Goal: Task Accomplishment & Management: Manage account settings

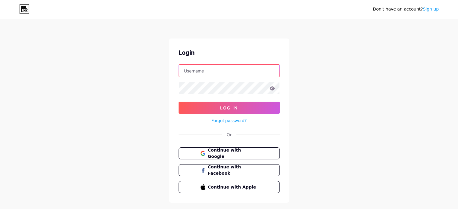
click at [255, 72] on input "text" at bounding box center [229, 71] width 100 height 12
type input "[EMAIL_ADDRESS][DOMAIN_NAME]"
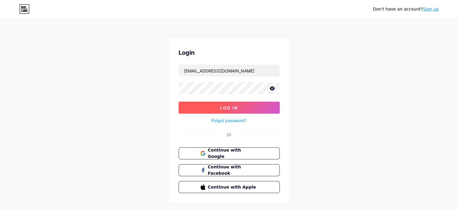
click at [222, 104] on button "Log In" at bounding box center [228, 108] width 101 height 12
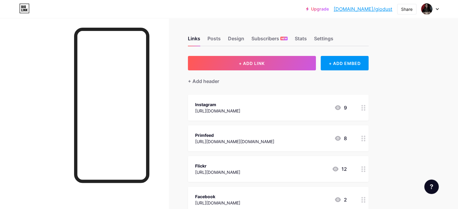
click at [370, 8] on link "[DOMAIN_NAME]/giodust" at bounding box center [362, 8] width 59 height 7
click at [428, 8] on img at bounding box center [426, 9] width 10 height 10
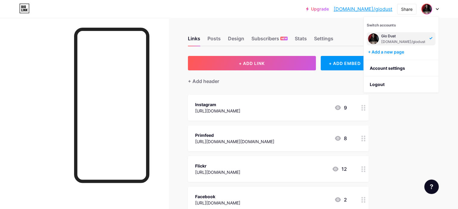
click at [391, 39] on div "Gio Dust bio.link/giodust" at bounding box center [403, 38] width 45 height 11
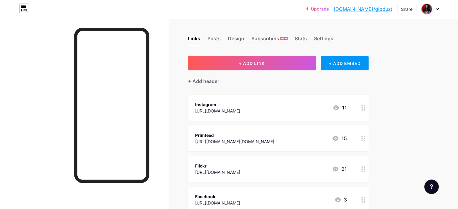
click at [425, 9] on img at bounding box center [426, 9] width 10 height 10
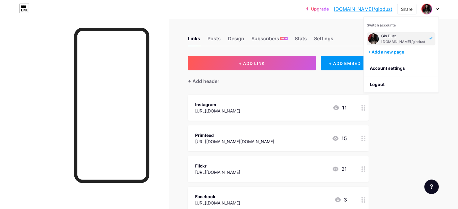
click at [425, 9] on img at bounding box center [426, 9] width 10 height 10
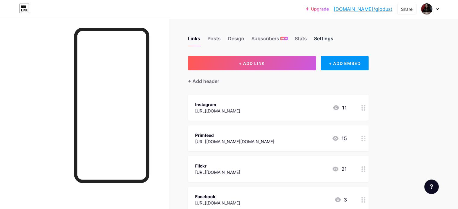
click at [333, 38] on div "Settings" at bounding box center [323, 40] width 19 height 11
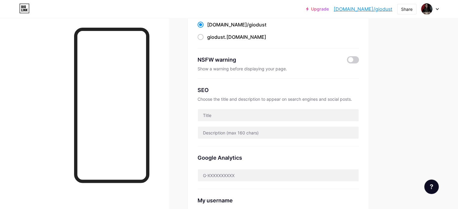
scroll to position [60, 0]
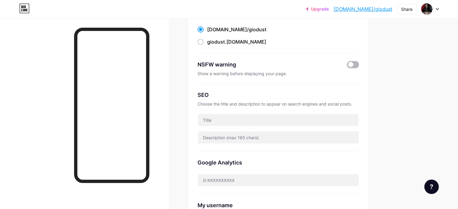
click at [359, 64] on span at bounding box center [353, 64] width 12 height 7
click at [347, 66] on input "checkbox" at bounding box center [347, 66] width 0 height 0
click at [394, 76] on div "Links Posts Design Subscribers NEW Stats Settings Preferred link This is an aes…" at bounding box center [197, 184] width 394 height 453
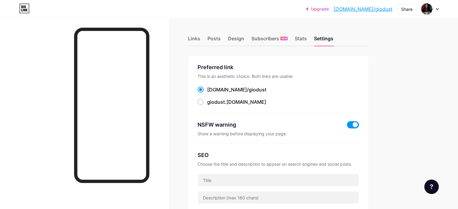
scroll to position [0, 0]
click at [307, 42] on div "Stats" at bounding box center [301, 40] width 12 height 11
click at [221, 40] on div "Posts" at bounding box center [213, 40] width 13 height 11
click at [429, 12] on img at bounding box center [426, 9] width 10 height 10
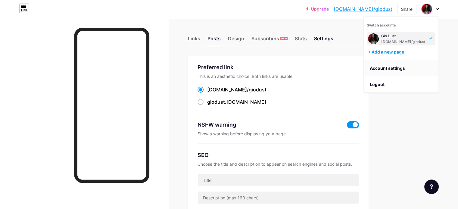
click at [392, 70] on link "Account settings" at bounding box center [400, 68] width 75 height 16
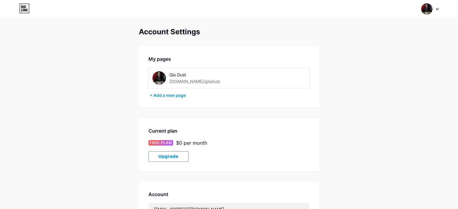
click at [159, 77] on img at bounding box center [159, 78] width 14 height 14
click at [192, 78] on div "Gio Dust" at bounding box center [202, 75] width 67 height 6
click at [180, 73] on div "Gio Dust" at bounding box center [202, 75] width 67 height 6
click at [162, 76] on img at bounding box center [159, 78] width 14 height 14
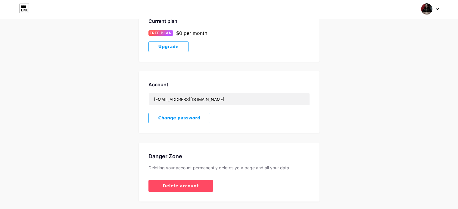
scroll to position [126, 0]
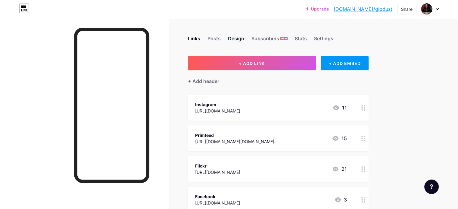
click at [244, 39] on div "Design" at bounding box center [236, 40] width 16 height 11
click at [287, 38] on div "Subscribers NEW" at bounding box center [269, 40] width 36 height 11
click at [221, 41] on div "Posts" at bounding box center [213, 40] width 13 height 11
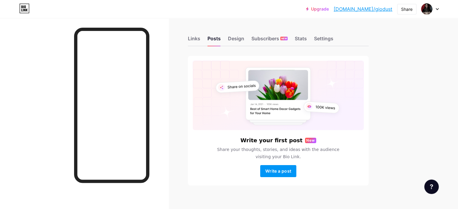
click at [226, 40] on div "Links Posts Design Subscribers NEW Stats Settings" at bounding box center [278, 35] width 181 height 21
click at [200, 39] on div "Links" at bounding box center [194, 40] width 12 height 11
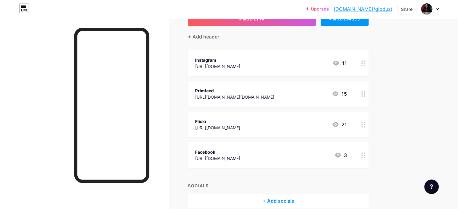
scroll to position [43, 0]
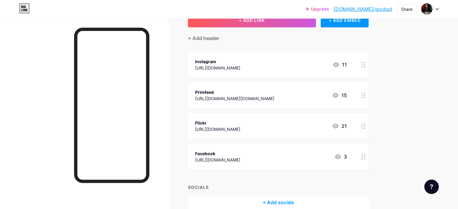
click at [363, 126] on circle at bounding box center [362, 126] width 2 height 2
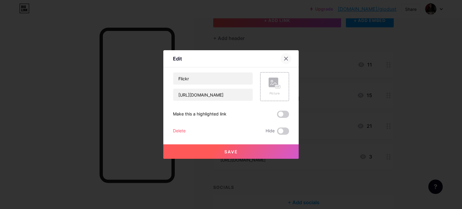
click at [284, 57] on icon at bounding box center [286, 58] width 5 height 5
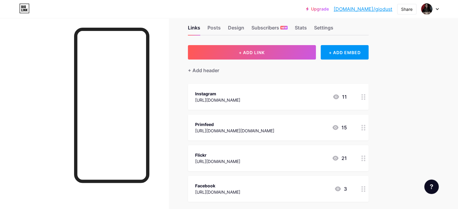
scroll to position [0, 0]
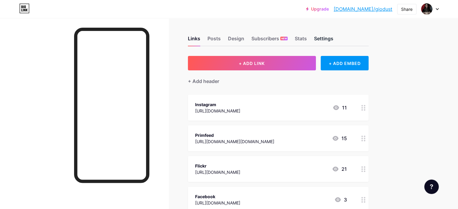
click at [333, 39] on div "Settings" at bounding box center [323, 40] width 19 height 11
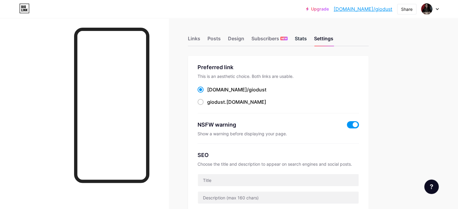
click at [307, 40] on div "Stats" at bounding box center [301, 40] width 12 height 11
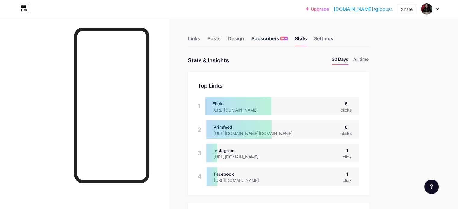
click at [287, 38] on div "Subscribers NEW" at bounding box center [269, 40] width 36 height 11
click at [25, 8] on icon at bounding box center [25, 6] width 2 height 3
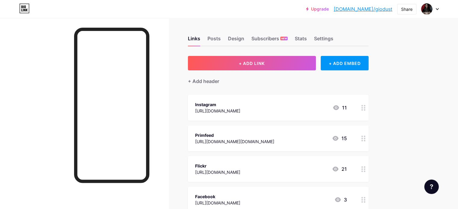
click at [440, 8] on div "Upgrade [DOMAIN_NAME]/giodus... [DOMAIN_NAME]/giodust Share Switch accounts Gio…" at bounding box center [229, 9] width 458 height 11
click at [438, 8] on div "Upgrade [DOMAIN_NAME]/giodus... [DOMAIN_NAME]/giodust Share Switch accounts Gio…" at bounding box center [229, 9] width 458 height 11
click at [437, 8] on icon at bounding box center [437, 9] width 2 height 2
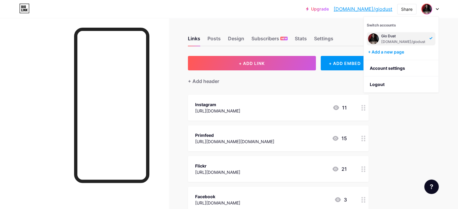
click at [384, 35] on div "Gio Dust" at bounding box center [403, 36] width 45 height 5
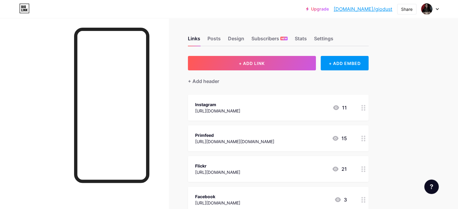
click at [436, 6] on div at bounding box center [429, 9] width 17 height 11
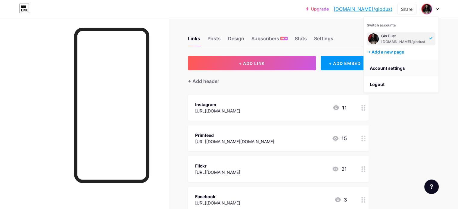
click at [400, 66] on link "Account settings" at bounding box center [400, 68] width 75 height 16
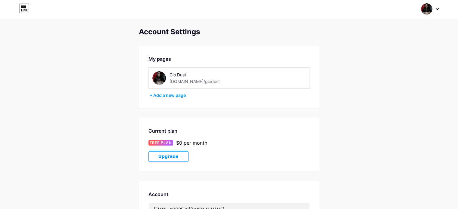
click at [230, 79] on div "Gio Dust bio.link/giodust" at bounding box center [203, 78] width 102 height 14
click at [194, 79] on div "[DOMAIN_NAME]/giodust" at bounding box center [194, 81] width 50 height 6
click at [178, 76] on div "Gio Dust" at bounding box center [202, 75] width 67 height 6
click at [163, 76] on img at bounding box center [159, 78] width 14 height 14
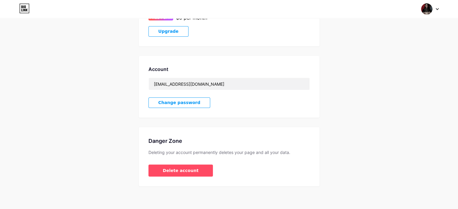
scroll to position [126, 0]
